Goal: Information Seeking & Learning: Learn about a topic

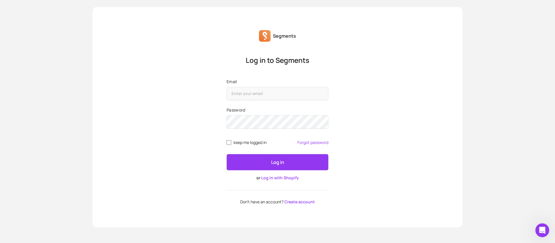
click at [227, 142] on input "keep me logged in" at bounding box center [229, 142] width 5 height 5
checkbox input "true"
click at [242, 94] on input "Email" at bounding box center [278, 93] width 102 height 13
type input "[EMAIL_ADDRESS][DOMAIN_NAME]"
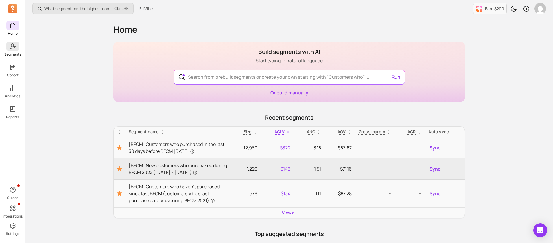
click at [13, 49] on icon at bounding box center [12, 46] width 7 height 7
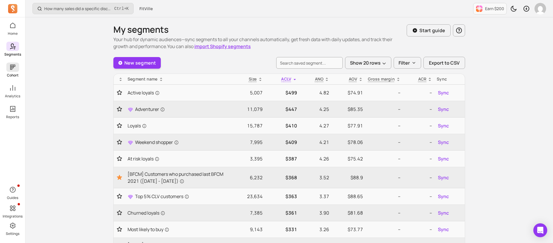
click at [11, 68] on icon at bounding box center [12, 67] width 7 height 7
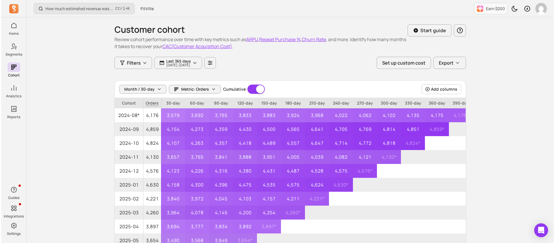
scroll to position [43, 0]
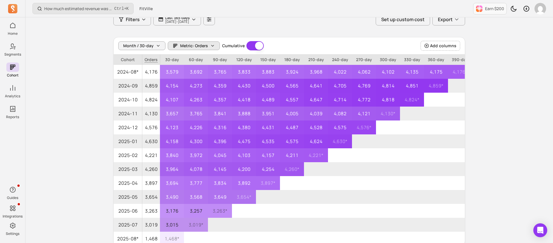
click at [206, 49] on button "Metric: Orders" at bounding box center [194, 45] width 52 height 9
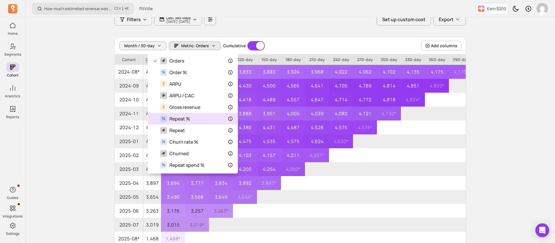
click at [199, 116] on div "% Repeat %" at bounding box center [193, 118] width 80 height 7
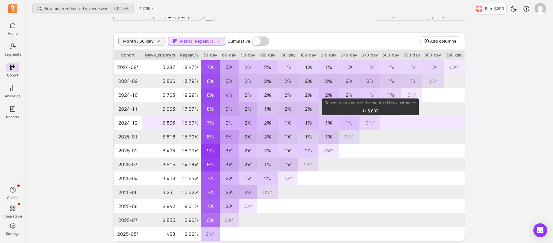
scroll to position [66, 0]
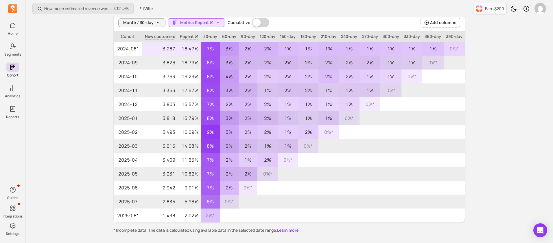
click at [186, 48] on p "18.47%" at bounding box center [188, 49] width 23 height 14
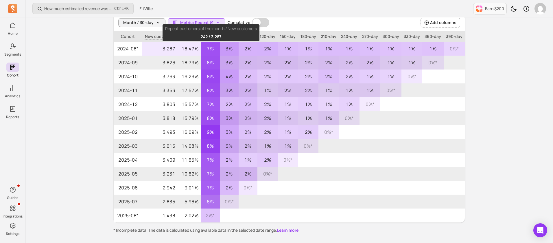
click at [214, 52] on p "7%" at bounding box center [210, 49] width 19 height 14
click at [237, 50] on p "3%" at bounding box center [229, 49] width 19 height 14
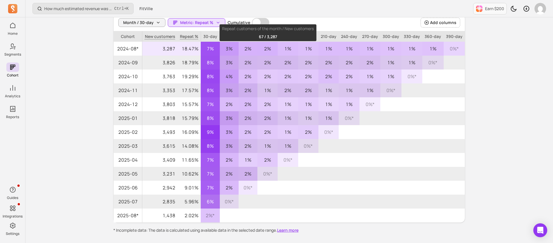
click at [276, 49] on p "2%" at bounding box center [267, 49] width 20 height 14
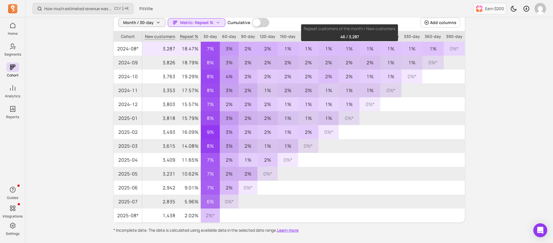
click at [367, 51] on p "1%" at bounding box center [369, 49] width 21 height 14
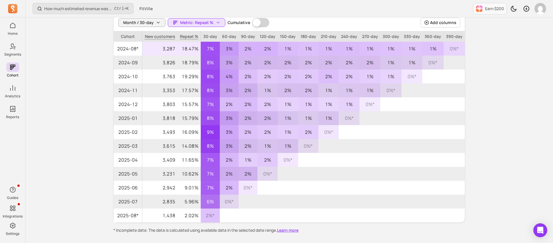
click at [370, 51] on p "1%" at bounding box center [411, 49] width 21 height 14
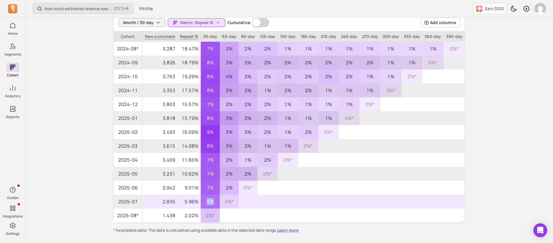
drag, startPoint x: 204, startPoint y: 199, endPoint x: 216, endPoint y: 199, distance: 12.1
click at [216, 161] on p "6%" at bounding box center [210, 201] width 19 height 14
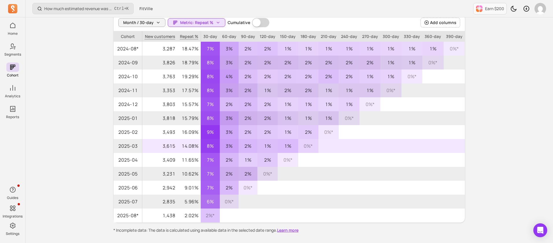
click at [193, 145] on p "14.08%" at bounding box center [188, 146] width 23 height 14
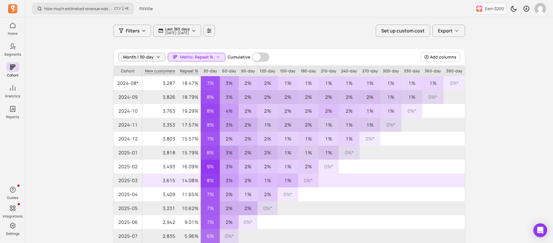
scroll to position [0, 0]
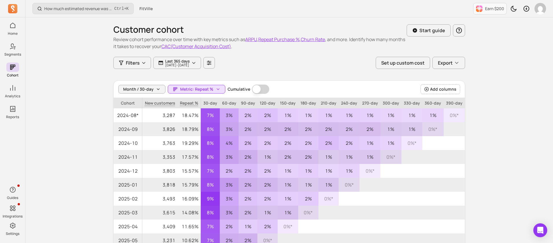
click at [149, 95] on div "Month / 30-day Metric: Repeat % Cumulative Cumulative Add columns" at bounding box center [289, 89] width 351 height 17
click at [150, 90] on span "Month / 30-day" at bounding box center [138, 89] width 30 height 6
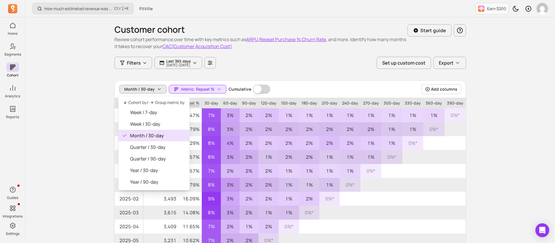
click at [150, 90] on span "Month / 30-day" at bounding box center [139, 89] width 30 height 6
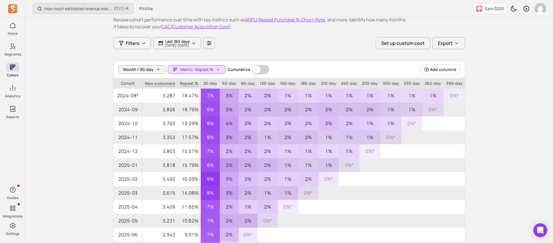
scroll to position [1, 0]
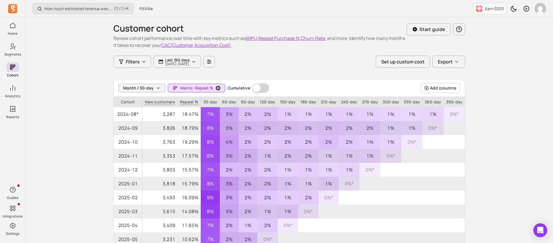
click at [201, 88] on span "Metric: Repeat %" at bounding box center [196, 88] width 33 height 6
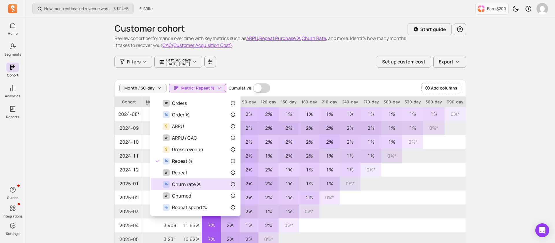
click at [215, 161] on div "% Churn rate %" at bounding box center [195, 183] width 80 height 7
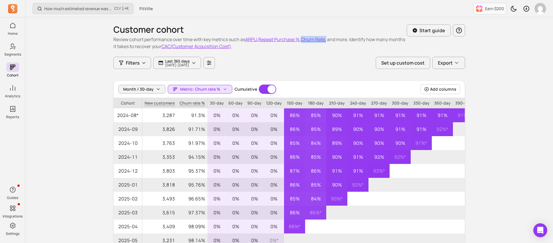
drag, startPoint x: 330, startPoint y: 36, endPoint x: 306, endPoint y: 38, distance: 24.0
click at [306, 38] on p "Review cohort performance over time with key metrics such as ARPU , Repeat Purc…" at bounding box center [259, 43] width 293 height 14
copy p "Churn Rate ,"
click at [370, 161] on div "How much estimated revenue was generated from a campaign? Ctrl + K FitVille Ear…" at bounding box center [288, 165] width 527 height 330
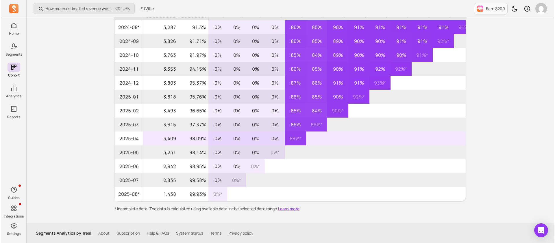
scroll to position [45, 0]
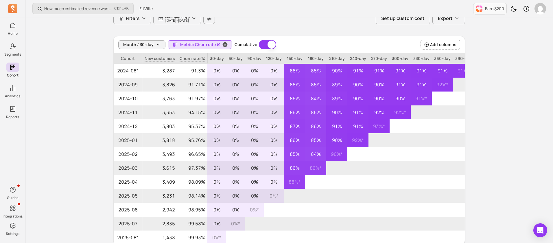
click at [199, 44] on span "Metric: Churn rate %" at bounding box center [200, 45] width 40 height 6
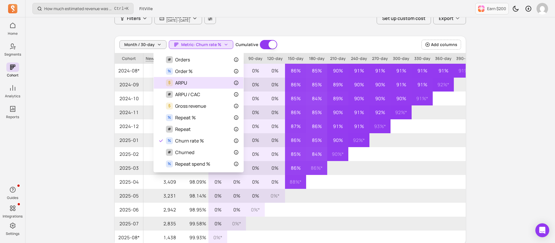
click at [194, 81] on div "$ ARPU" at bounding box center [198, 82] width 80 height 7
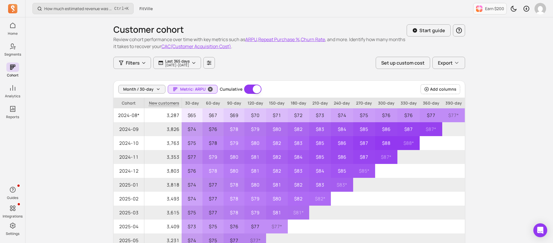
click at [200, 86] on span "Metric: ARPU" at bounding box center [192, 89] width 25 height 6
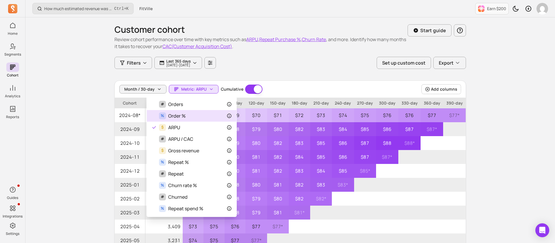
click at [187, 116] on div "% Order %" at bounding box center [191, 115] width 80 height 7
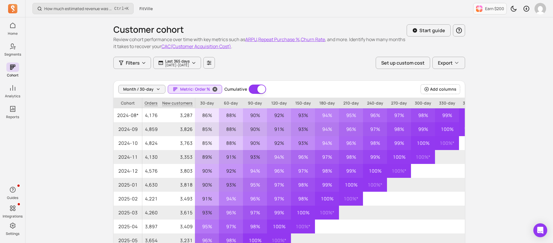
click at [189, 92] on button "Metric: Order %" at bounding box center [195, 89] width 54 height 9
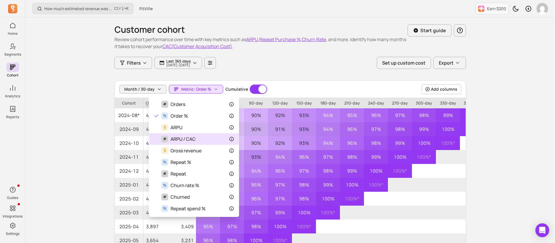
click at [192, 138] on span "ARPU / CAC" at bounding box center [183, 138] width 25 height 7
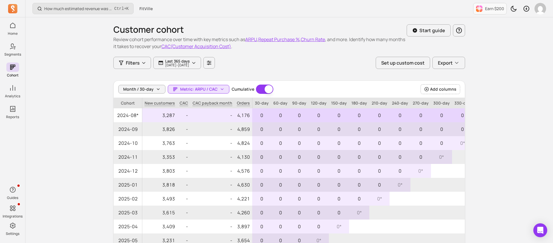
click at [184, 112] on p "-" at bounding box center [183, 115] width 13 height 14
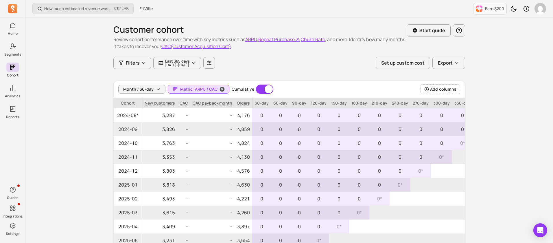
click at [195, 92] on button "Metric: ARPU / CAC" at bounding box center [199, 89] width 62 height 9
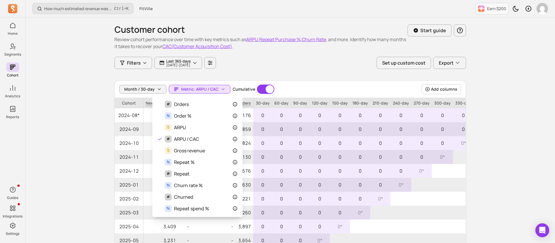
click at [315, 86] on div "Month / 30-day Metric: ARPU / CAC Cumulative Cumulative Add columns" at bounding box center [290, 89] width 351 height 17
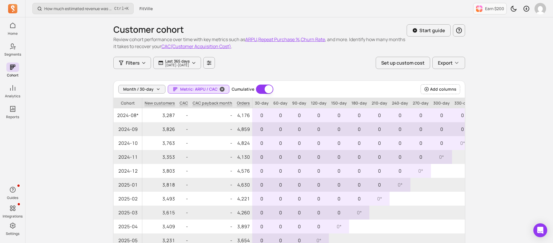
click at [198, 91] on span "Metric: ARPU / CAC" at bounding box center [198, 89] width 37 height 6
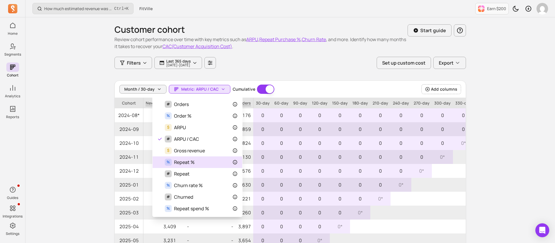
click at [200, 161] on div "% Repeat %" at bounding box center [197, 161] width 80 height 7
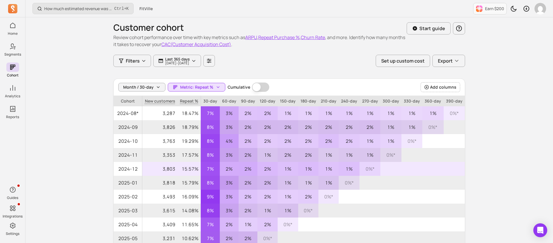
scroll to position [1, 0]
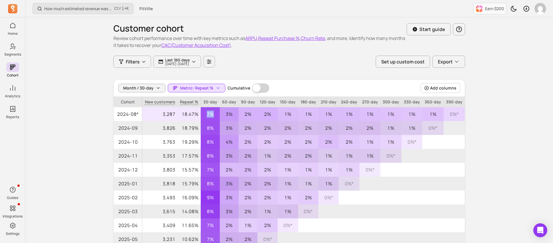
drag, startPoint x: 206, startPoint y: 113, endPoint x: 217, endPoint y: 114, distance: 11.3
click at [217, 114] on p "7%" at bounding box center [210, 114] width 19 height 14
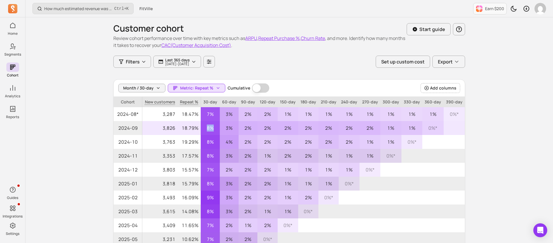
drag, startPoint x: 205, startPoint y: 126, endPoint x: 214, endPoint y: 128, distance: 9.5
click at [214, 128] on p "8%" at bounding box center [210, 128] width 19 height 14
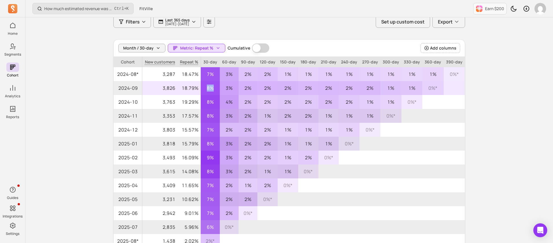
scroll to position [88, 0]
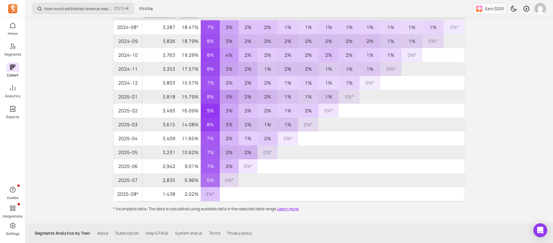
click at [13, 82] on div "Home Segments Cohort Analytics Reports" at bounding box center [12, 70] width 25 height 98
click at [12, 87] on icon at bounding box center [12, 87] width 7 height 7
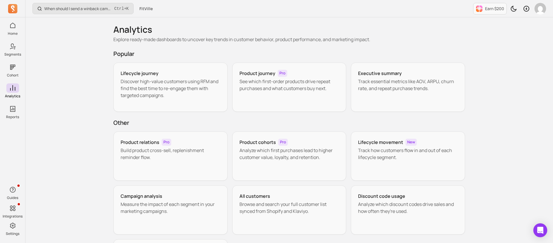
click at [12, 87] on icon at bounding box center [12, 87] width 7 height 7
click at [370, 83] on p "Track essential metrics like AOV, ARPU, churn rate, and repeat purchase trends." at bounding box center [408, 85] width 100 height 14
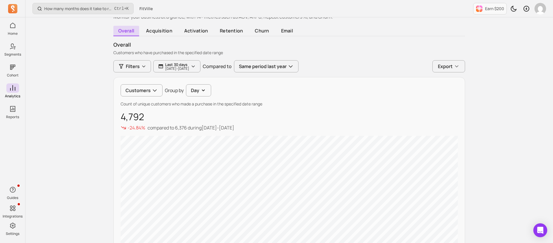
scroll to position [39, 0]
click at [293, 64] on button "Same period last year" at bounding box center [266, 66] width 64 height 12
click at [294, 75] on div "Preceding period" at bounding box center [268, 81] width 67 height 12
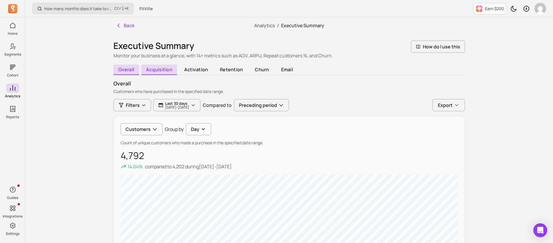
click at [162, 68] on span "acquisition" at bounding box center [159, 69] width 36 height 10
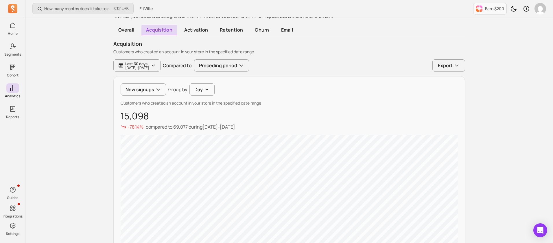
scroll to position [38, 0]
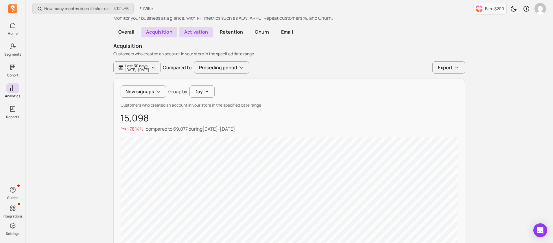
click at [200, 29] on span "activation" at bounding box center [195, 32] width 33 height 10
click at [154, 97] on button "New signups" at bounding box center [143, 91] width 45 height 12
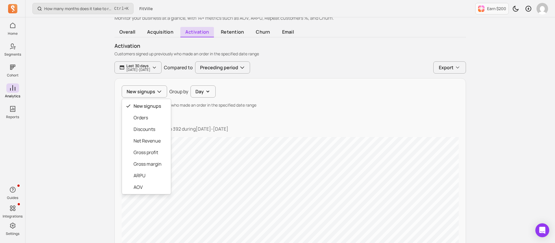
click at [87, 110] on div "How many months does it take to recover my CAC (Customer Acquisition Cost)? Ctr…" at bounding box center [290, 218] width 530 height 513
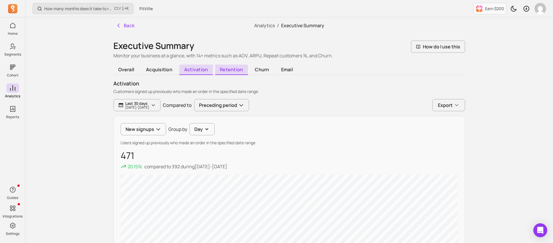
click at [232, 70] on span "retention" at bounding box center [231, 69] width 33 height 10
click at [261, 70] on span "churn" at bounding box center [262, 69] width 24 height 10
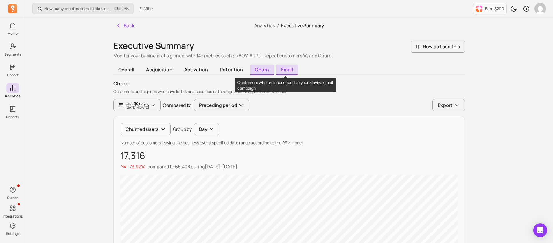
click at [288, 71] on span "email" at bounding box center [286, 69] width 21 height 10
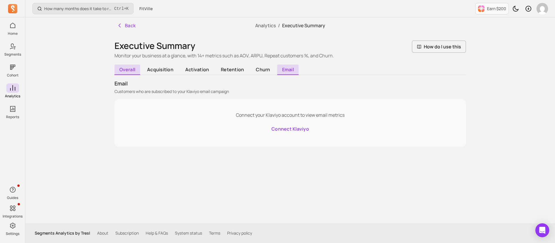
click at [131, 71] on span "overall" at bounding box center [127, 69] width 26 height 10
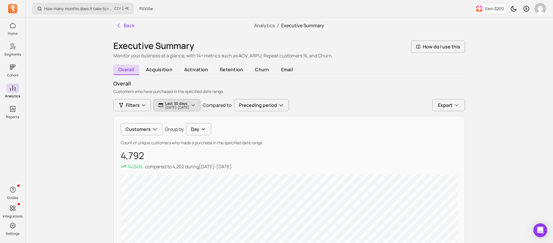
click at [189, 101] on p "Last 30 days" at bounding box center [177, 103] width 24 height 5
click at [162, 71] on span "acquisition" at bounding box center [159, 69] width 36 height 10
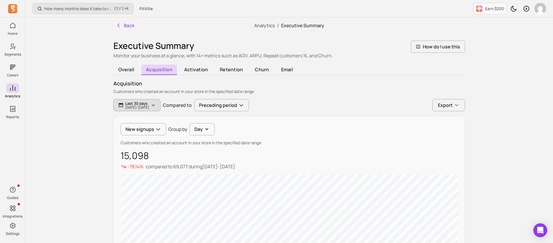
click at [149, 102] on p "Last 30 days" at bounding box center [137, 103] width 24 height 5
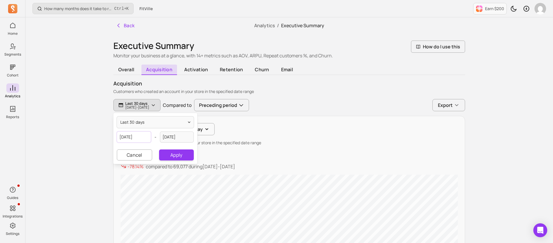
select select "2025"
click at [139, 134] on input "[DATE]" at bounding box center [134, 136] width 34 height 11
click at [164, 151] on icon "Choose Date" at bounding box center [165, 152] width 6 height 6
select select "August"
click at [152, 161] on div "1" at bounding box center [153, 174] width 8 height 8
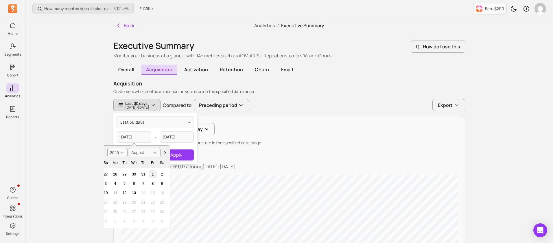
type input "[DATE]"
click at [179, 153] on button "Apply" at bounding box center [176, 154] width 35 height 11
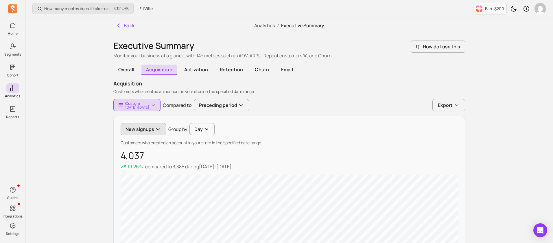
click at [158, 129] on icon "button" at bounding box center [158, 129] width 6 height 6
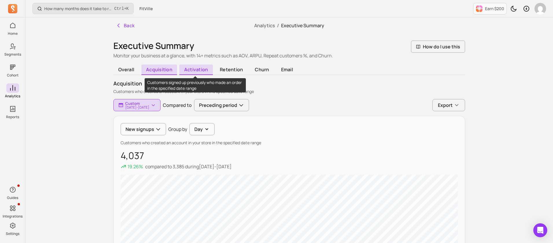
click at [189, 70] on span "activation" at bounding box center [195, 69] width 33 height 10
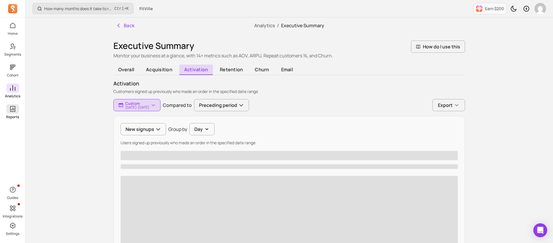
click at [17, 108] on span at bounding box center [12, 108] width 13 height 9
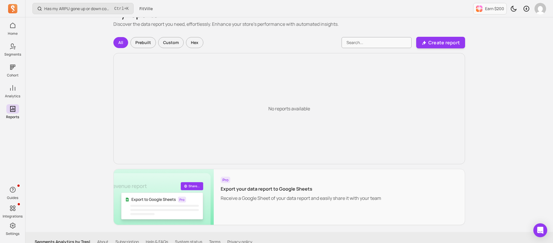
scroll to position [24, 0]
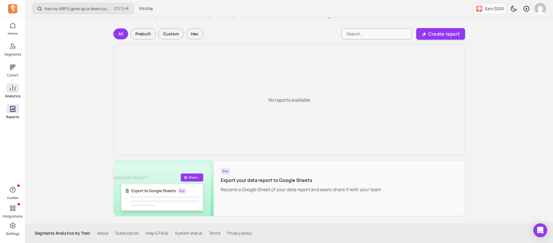
click at [19, 90] on link "Analytics" at bounding box center [12, 90] width 25 height 15
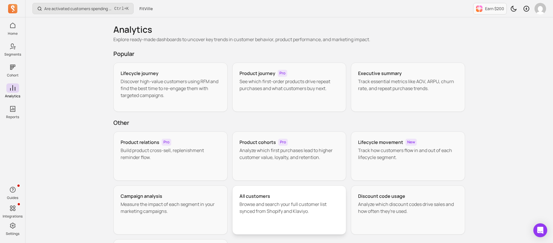
click at [289, 161] on p "Browse and search your full customer list synced from Shopify and Klaviyo." at bounding box center [289, 207] width 100 height 14
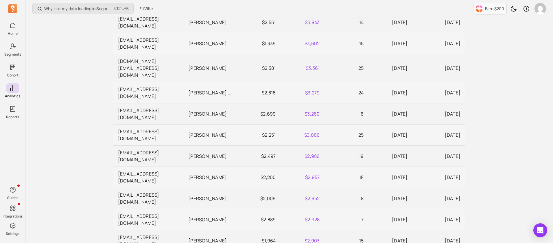
scroll to position [254, 0]
